Goal: Communication & Community: Connect with others

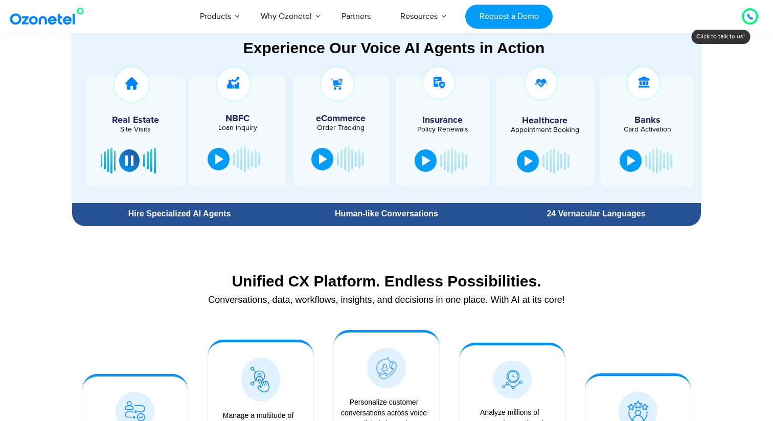
scroll to position [579, 0]
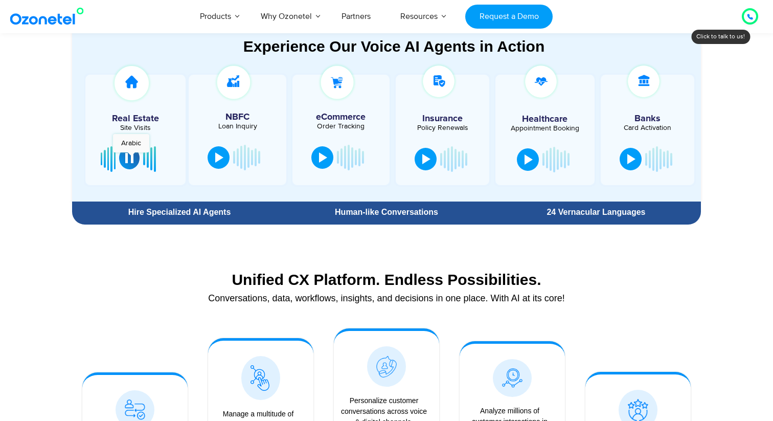
click at [131, 157] on div at bounding box center [129, 158] width 8 height 10
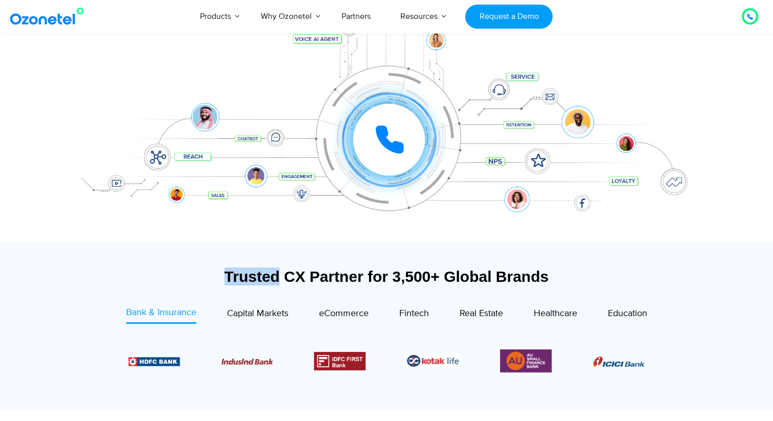
scroll to position [151, 0]
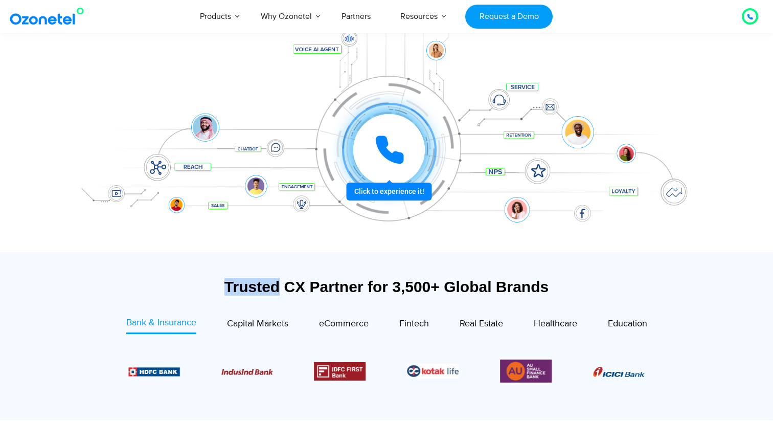
click at [409, 150] on div at bounding box center [389, 150] width 72 height 72
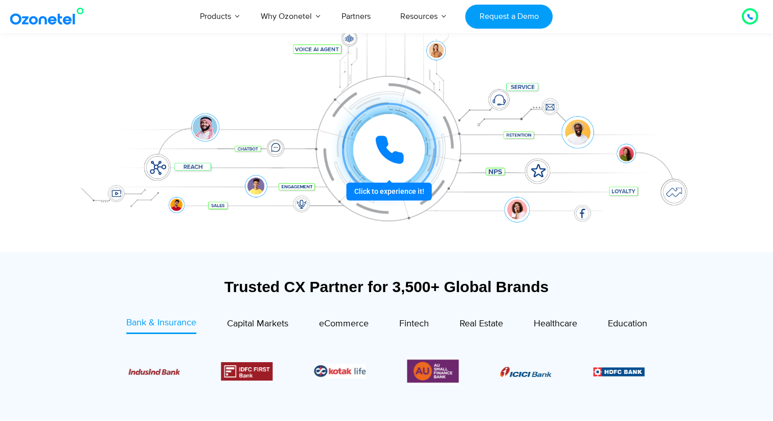
click at [391, 170] on div at bounding box center [389, 150] width 72 height 72
click at [390, 157] on icon at bounding box center [390, 150] width 26 height 26
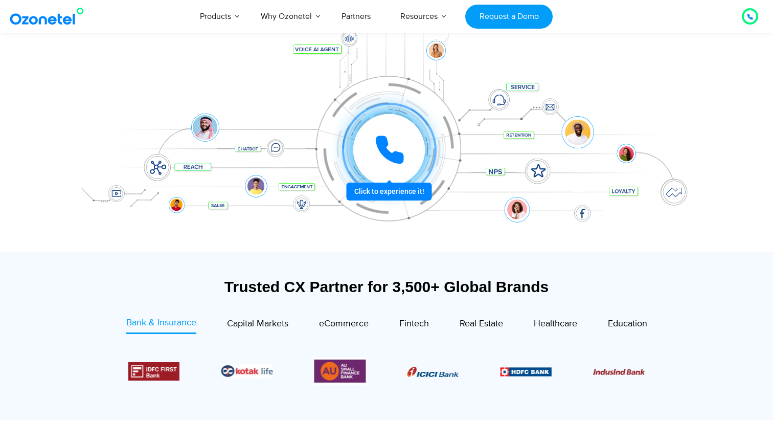
click at [390, 157] on icon at bounding box center [390, 150] width 26 height 26
click at [390, 157] on icon at bounding box center [389, 149] width 31 height 31
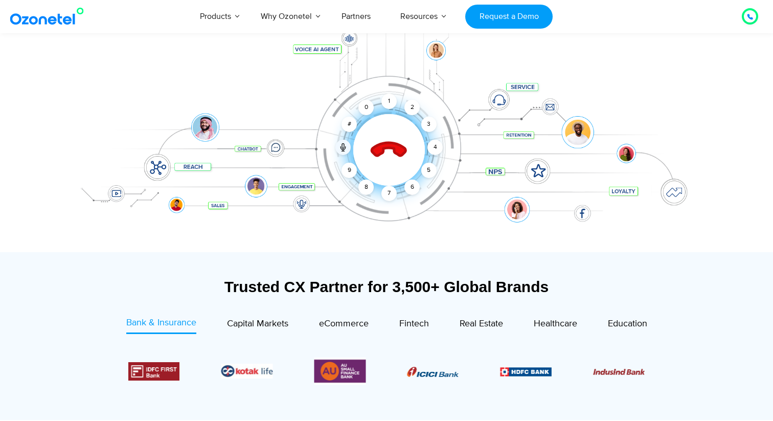
click at [390, 157] on icon at bounding box center [389, 149] width 43 height 43
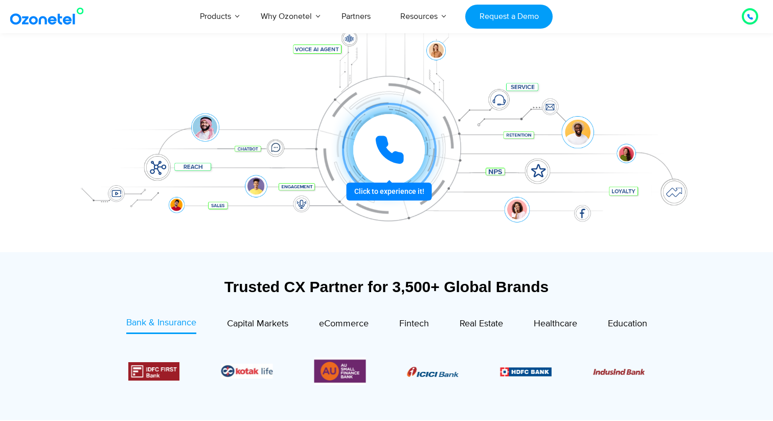
click at [390, 157] on icon at bounding box center [390, 150] width 26 height 26
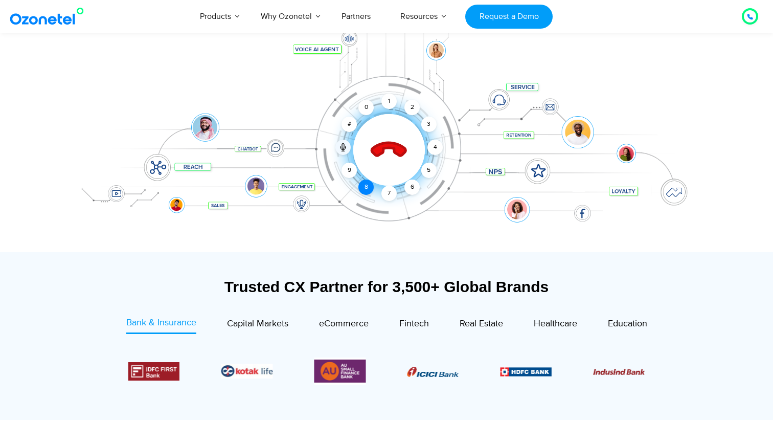
click at [367, 185] on div "8" at bounding box center [365, 186] width 15 height 15
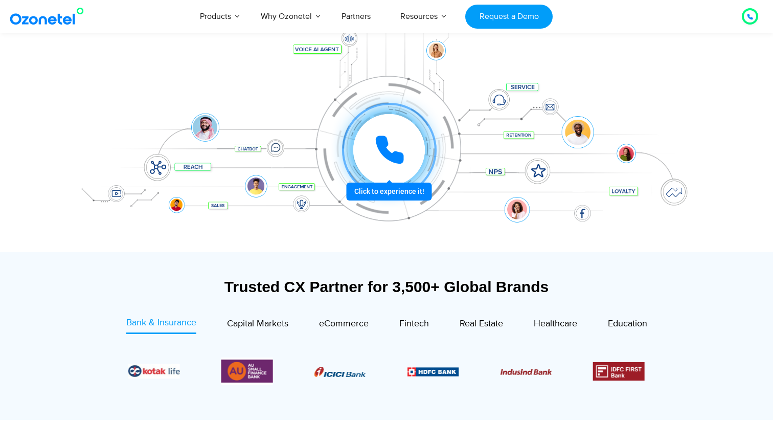
click at [390, 153] on icon at bounding box center [390, 150] width 26 height 26
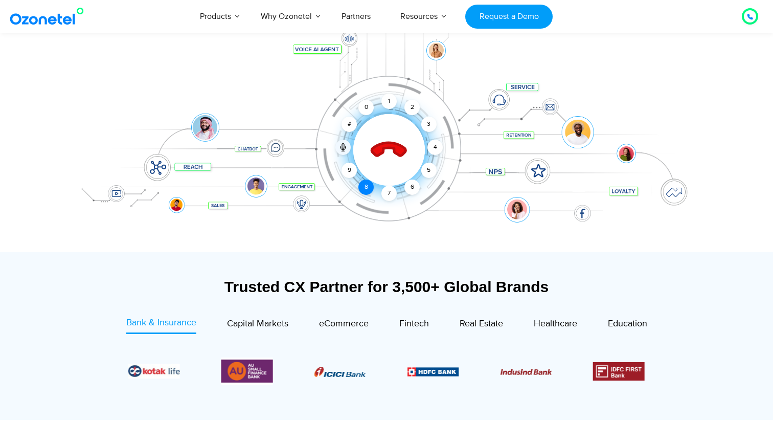
click at [369, 188] on div "8" at bounding box center [365, 186] width 15 height 15
click at [369, 150] on div "Click to end call Call ended 1 2 3 4 5 6 7 8 9 # 0" at bounding box center [389, 150] width 634 height 0
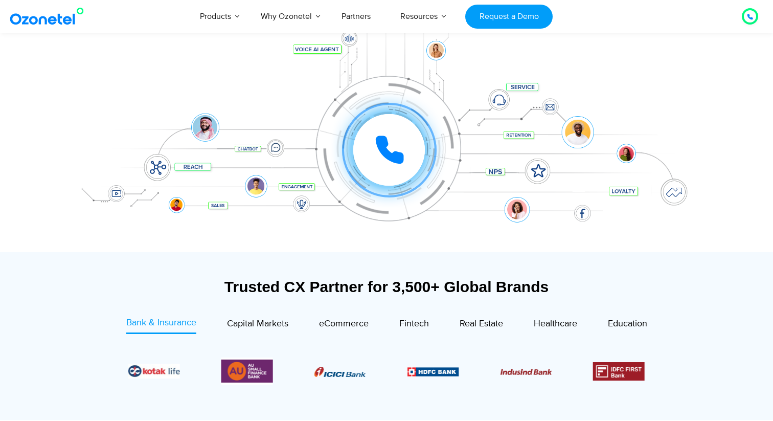
click at [392, 158] on icon at bounding box center [390, 150] width 26 height 26
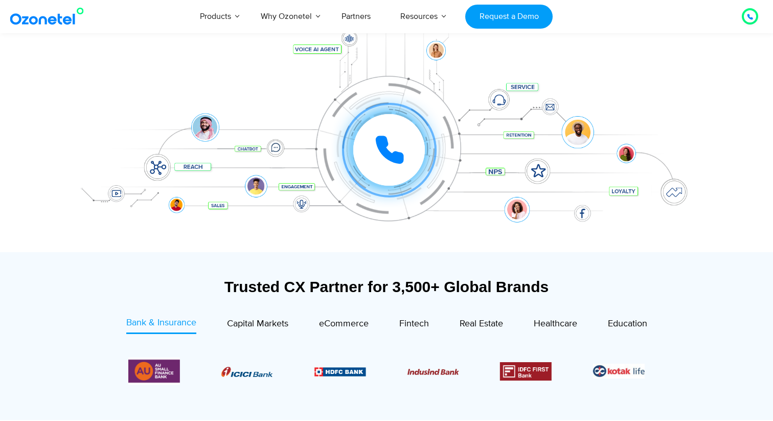
click at [274, 120] on div "Click to experience it! Call ended 1 2 3 4 5 6 7 8 9 # 0" at bounding box center [389, 129] width 634 height 41
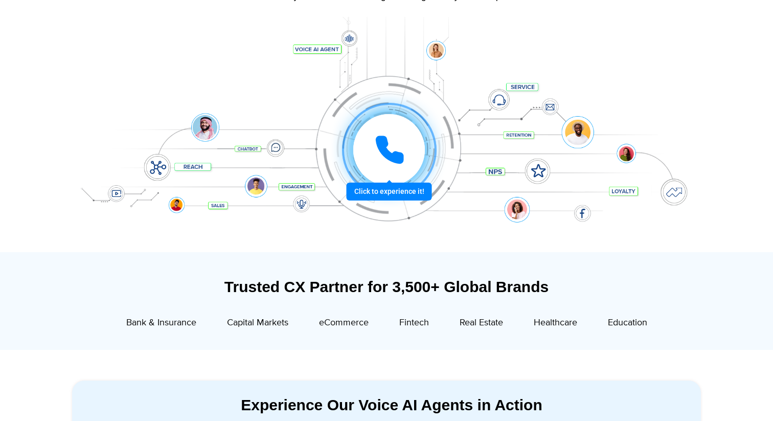
click at [385, 152] on icon at bounding box center [390, 150] width 26 height 26
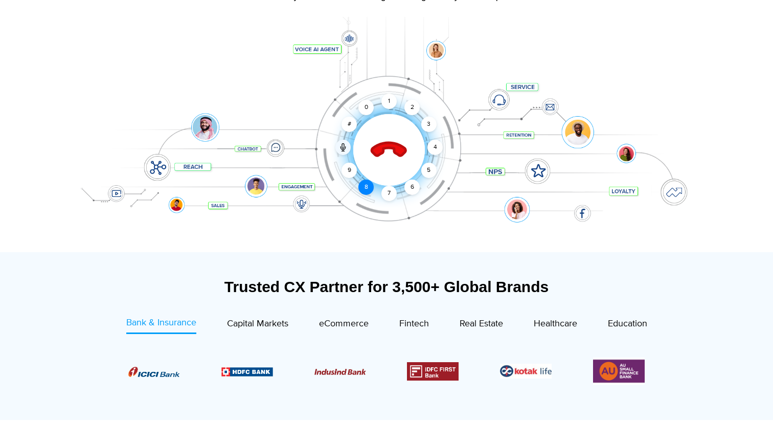
click at [369, 184] on div "8" at bounding box center [365, 186] width 15 height 15
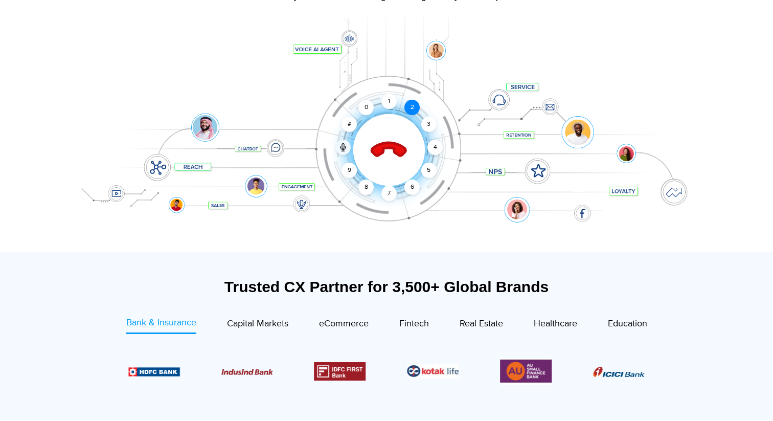
click at [408, 102] on div "2" at bounding box center [411, 107] width 15 height 15
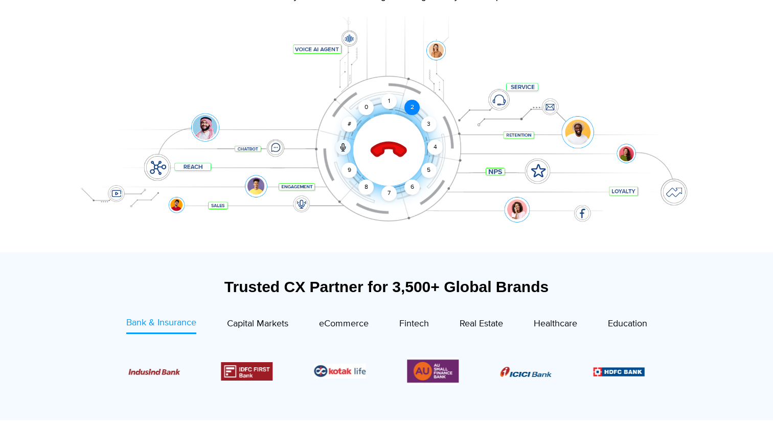
click at [411, 111] on div "2" at bounding box center [411, 107] width 15 height 15
click at [397, 105] on div "Click to end call Call connected 1 2 3 4 5 6 7 8 9 # 0" at bounding box center [386, 129] width 639 height 174
click at [389, 104] on div "1" at bounding box center [388, 101] width 15 height 15
